Goal: Task Accomplishment & Management: Manage account settings

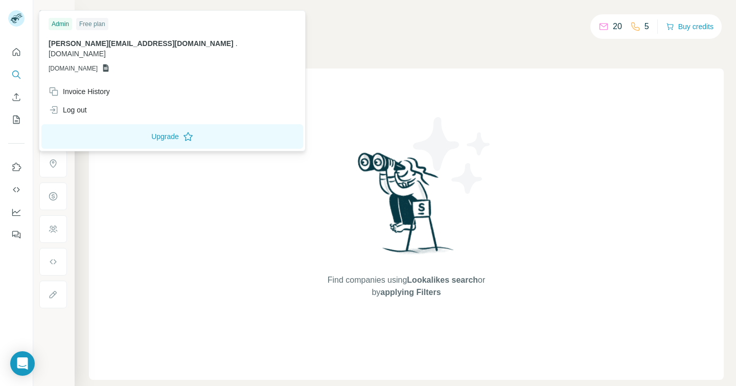
click at [16, 20] on img at bounding box center [16, 18] width 16 height 16
click at [68, 86] on div "Invoice History" at bounding box center [79, 91] width 61 height 10
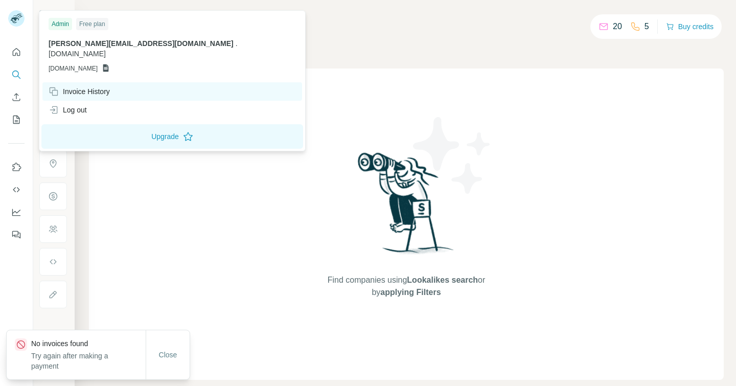
click at [124, 82] on div "Invoice History" at bounding box center [172, 91] width 260 height 18
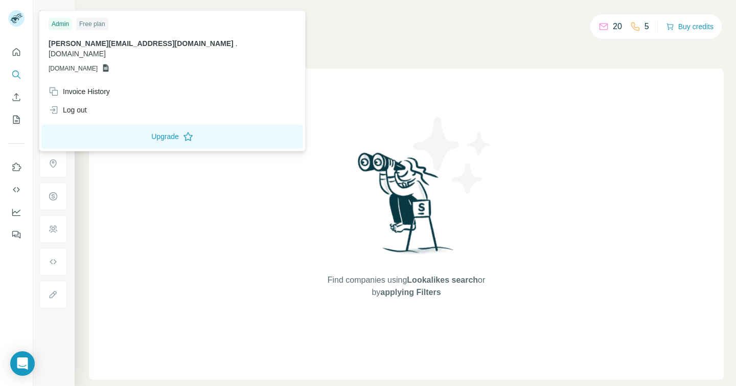
click at [337, 36] on div "Companies People" at bounding box center [406, 43] width 635 height 21
click at [63, 105] on div "Log out" at bounding box center [68, 110] width 38 height 10
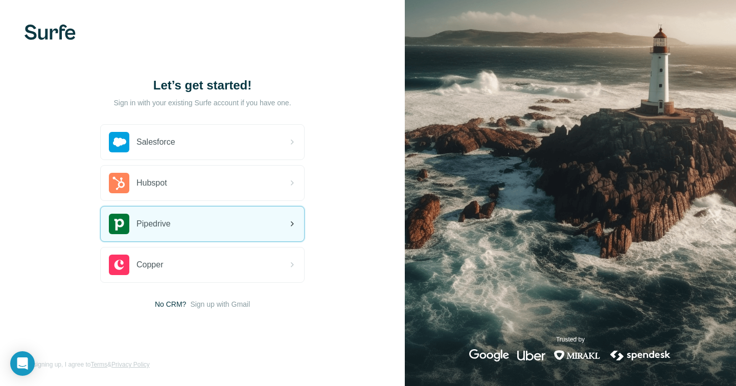
click at [144, 221] on span "Pipedrive" at bounding box center [154, 224] width 34 height 12
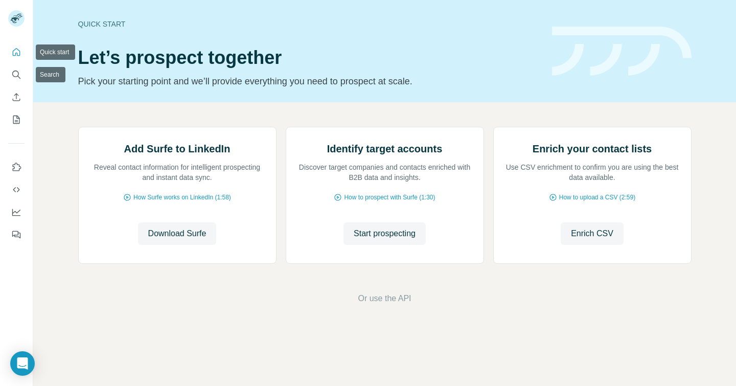
click at [16, 45] on button "Quick start" at bounding box center [16, 52] width 16 height 18
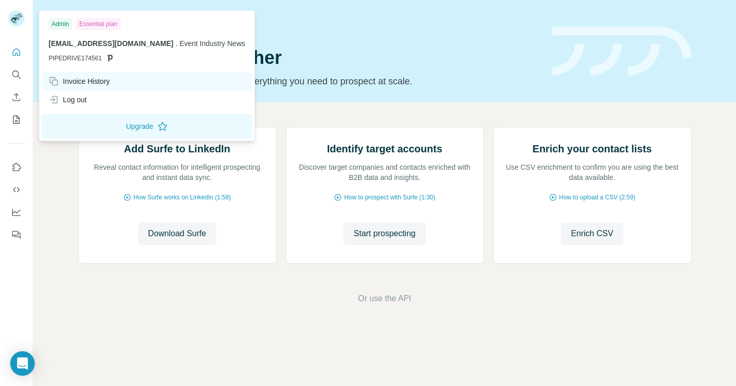
click at [83, 80] on div "Invoice History" at bounding box center [79, 81] width 61 height 10
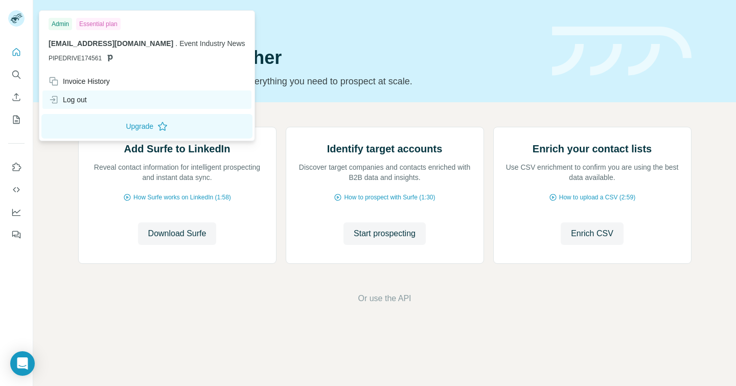
click at [75, 108] on div "Log out" at bounding box center [146, 100] width 209 height 18
